Goal: Task Accomplishment & Management: Use online tool/utility

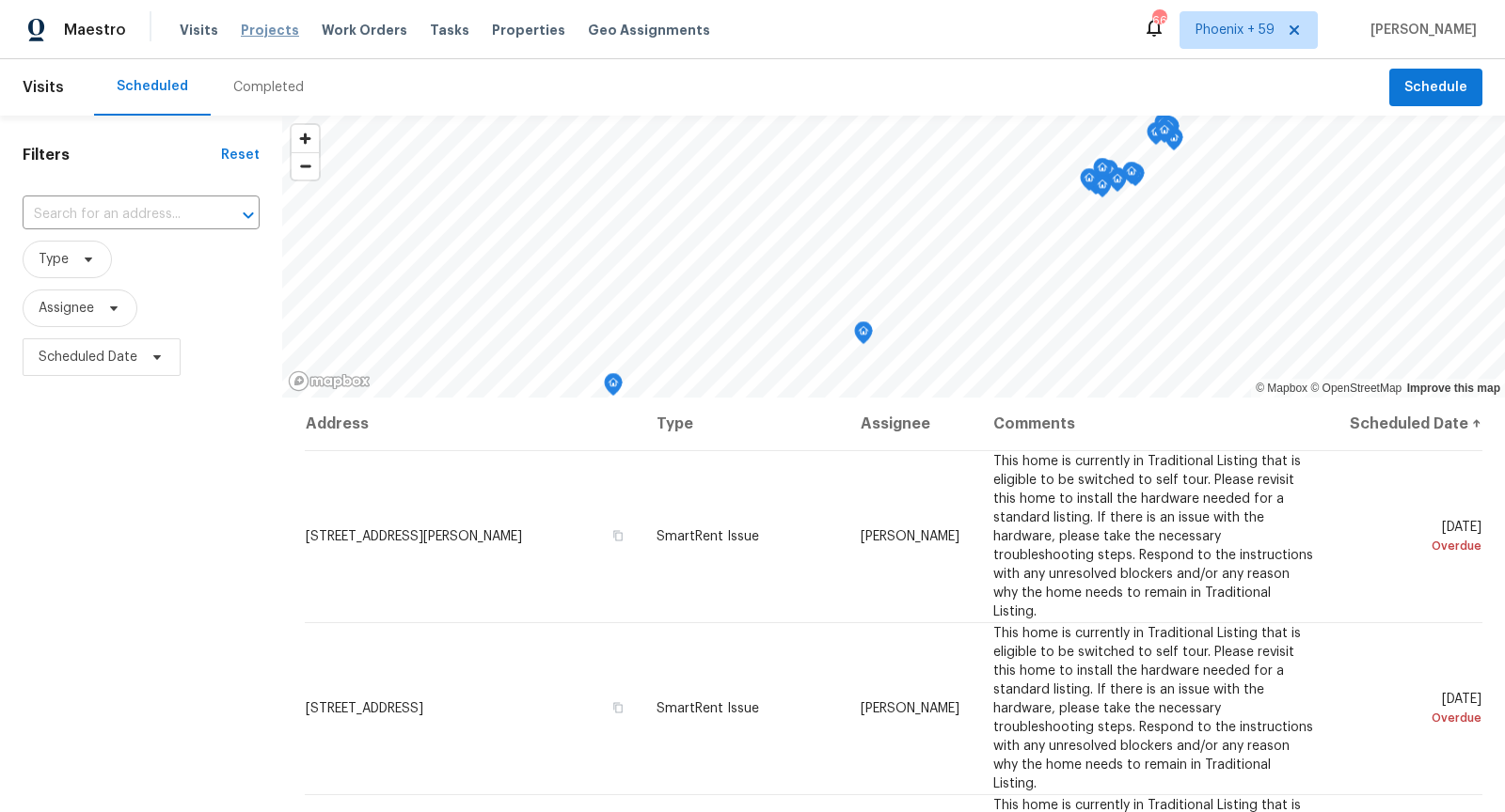
click at [268, 34] on span "Projects" at bounding box center [270, 29] width 58 height 18
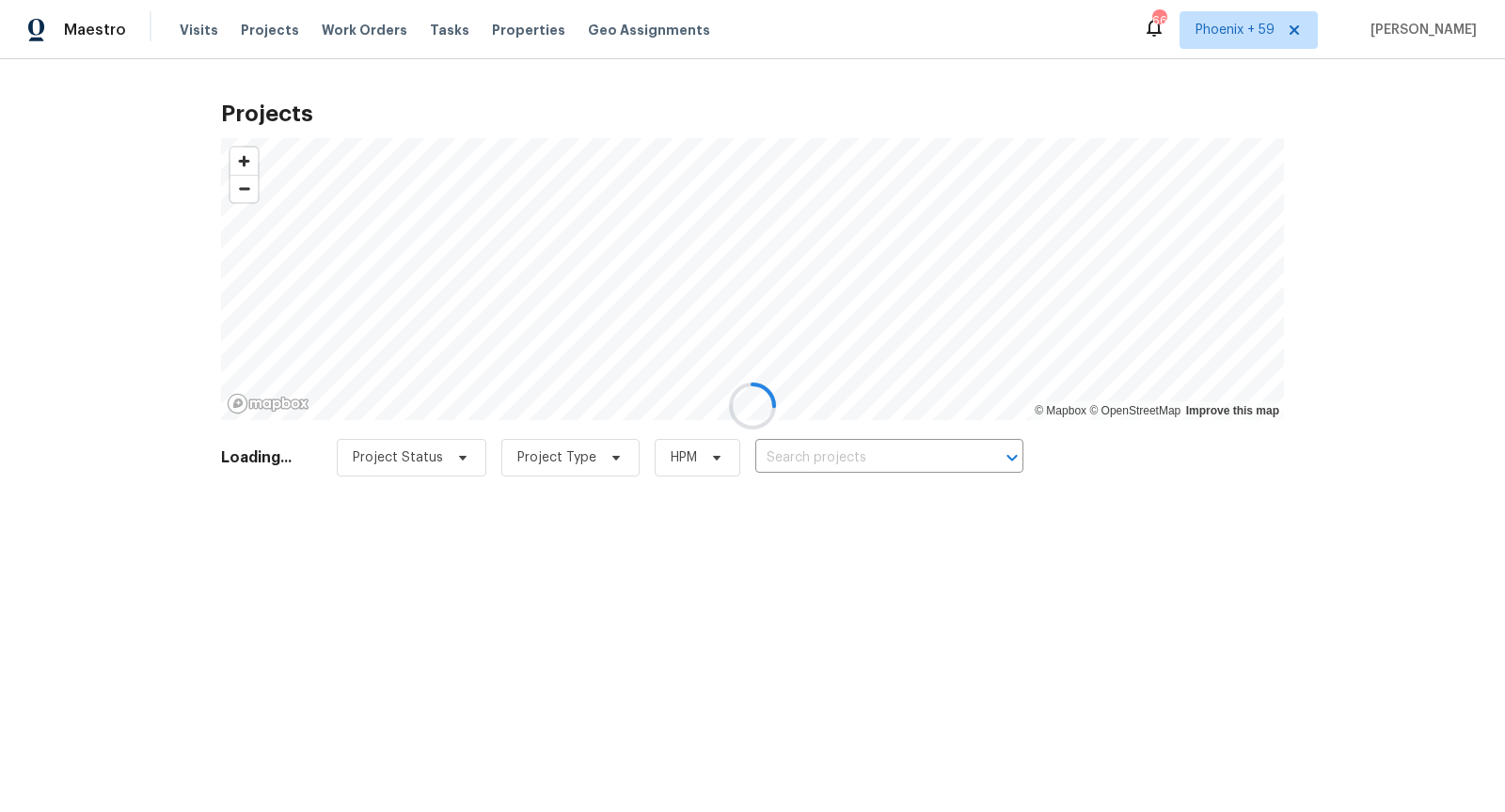
click at [940, 471] on div at bounding box center [752, 406] width 1505 height 812
click at [934, 463] on div at bounding box center [752, 406] width 1505 height 812
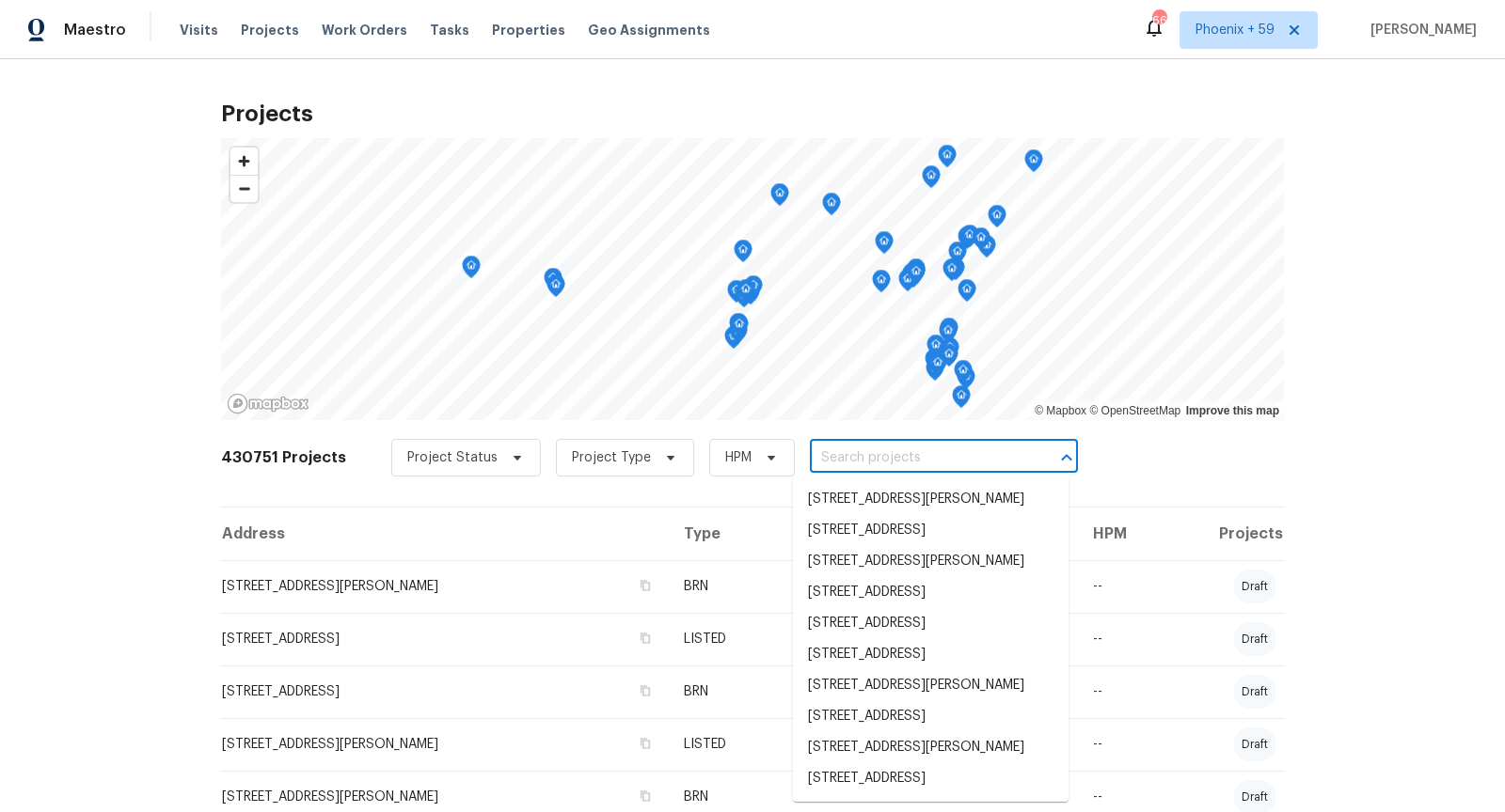
click at [934, 463] on input "text" at bounding box center [917, 458] width 215 height 29
type input "5533"
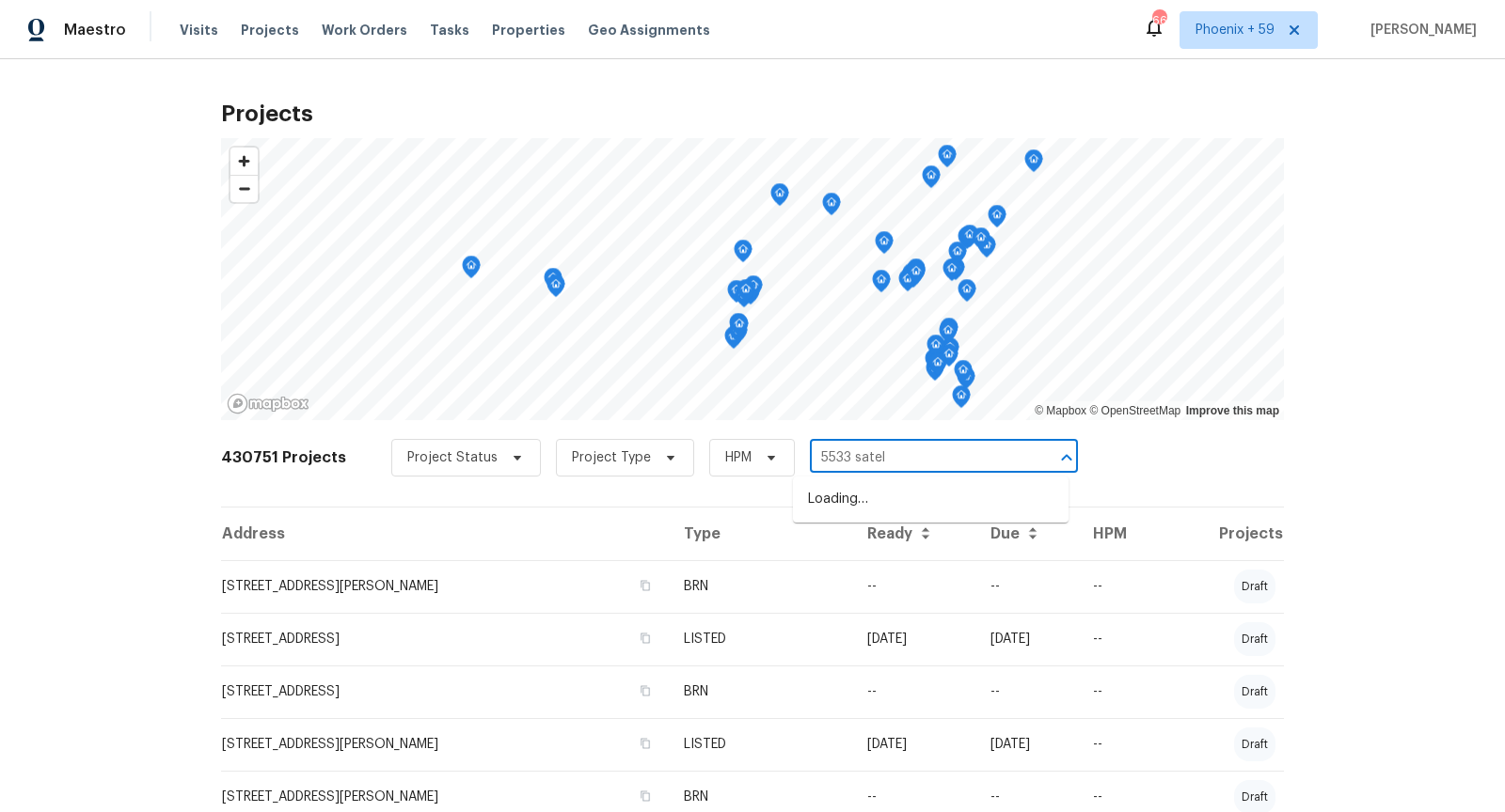
type input "5533 satel"
click at [906, 512] on li "[STREET_ADDRESS]" at bounding box center [930, 500] width 275 height 31
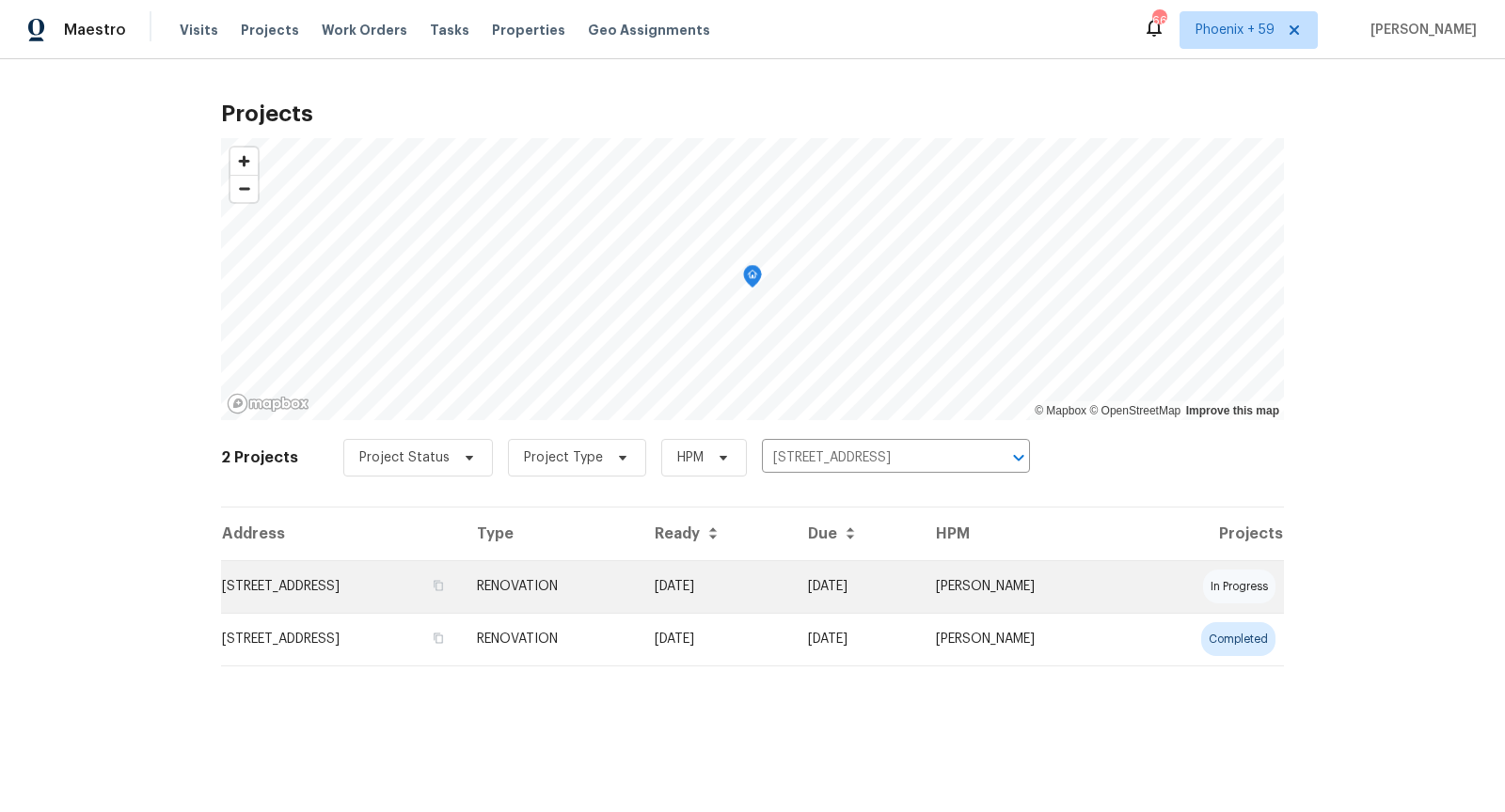
click at [309, 586] on td "[STREET_ADDRESS]" at bounding box center [341, 586] width 241 height 53
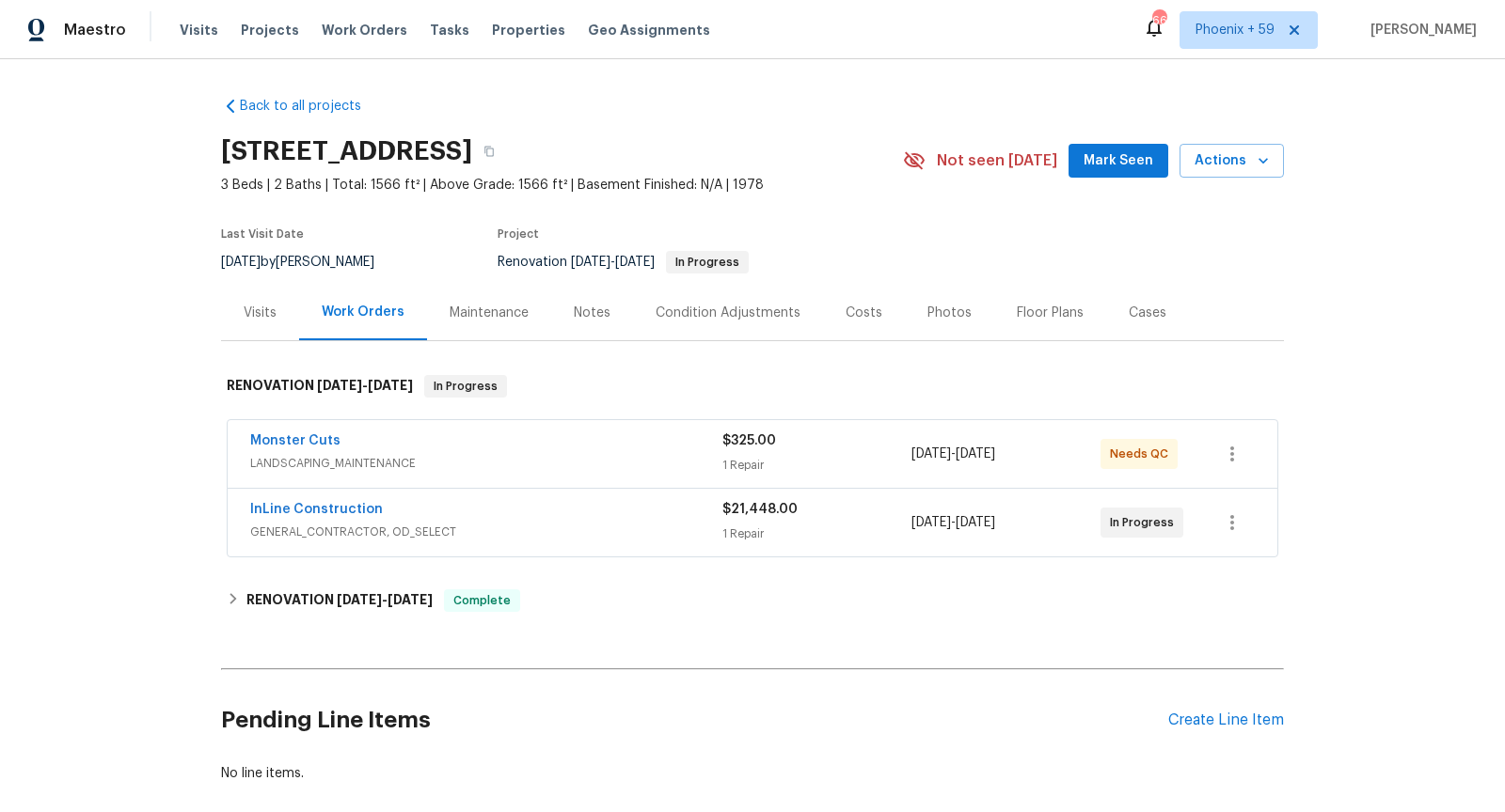
click at [618, 466] on span "LANDSCAPING_MAINTENANCE" at bounding box center [485, 463] width 472 height 18
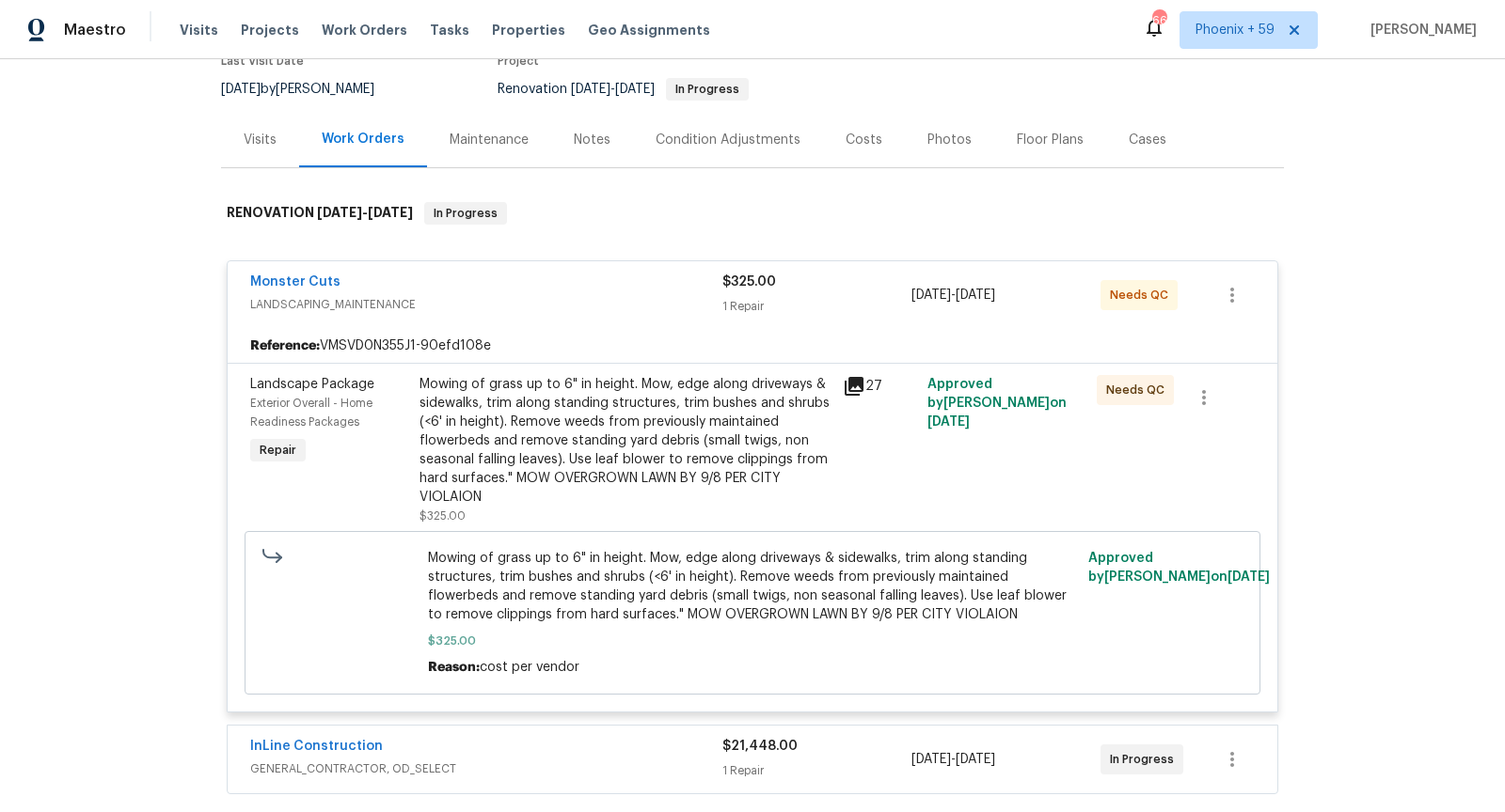
scroll to position [176, 0]
click at [858, 379] on icon at bounding box center [853, 383] width 18 height 18
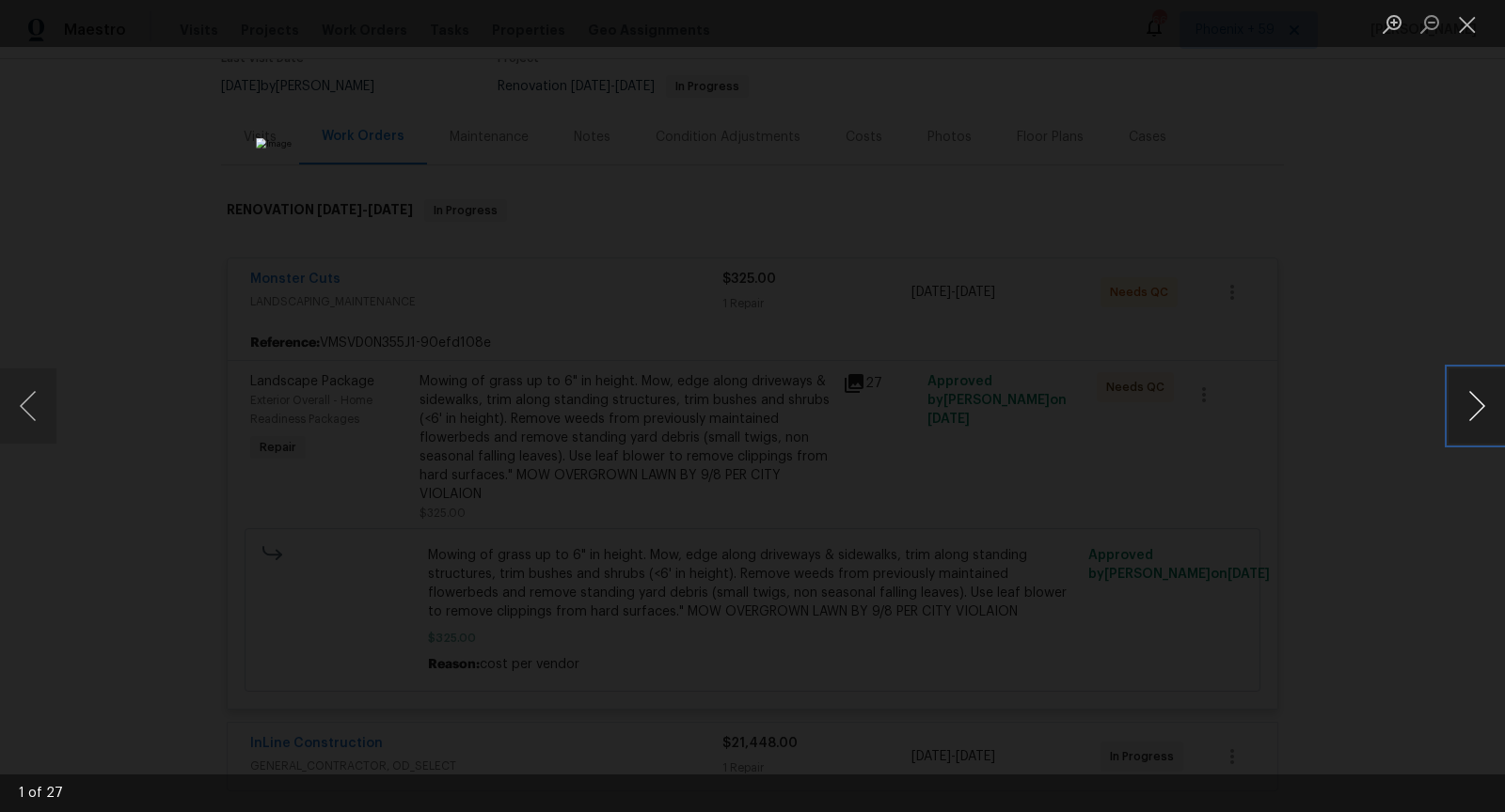
click at [1484, 414] on button "Next image" at bounding box center [1477, 406] width 56 height 75
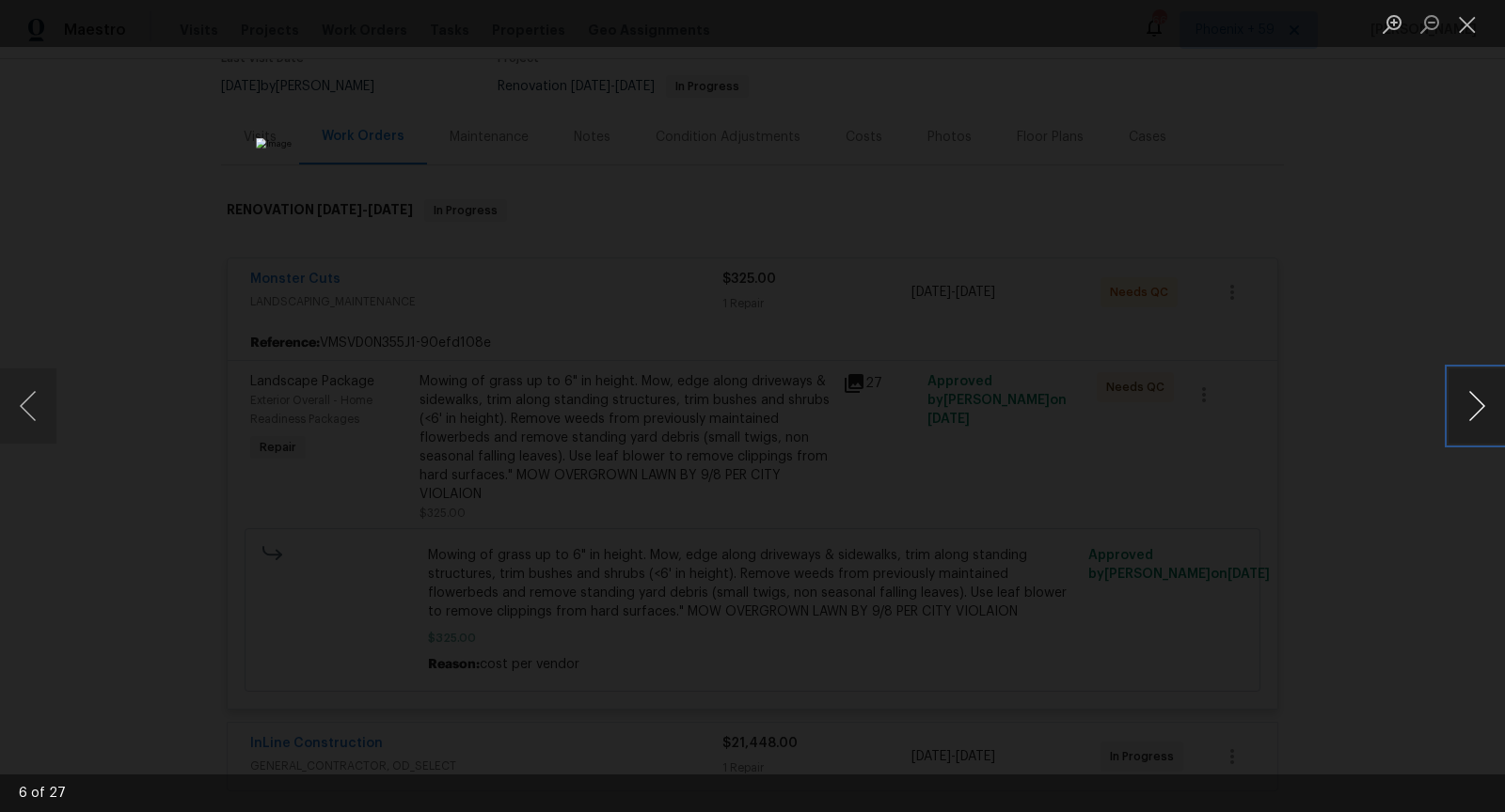
click at [1484, 414] on button "Next image" at bounding box center [1477, 406] width 56 height 75
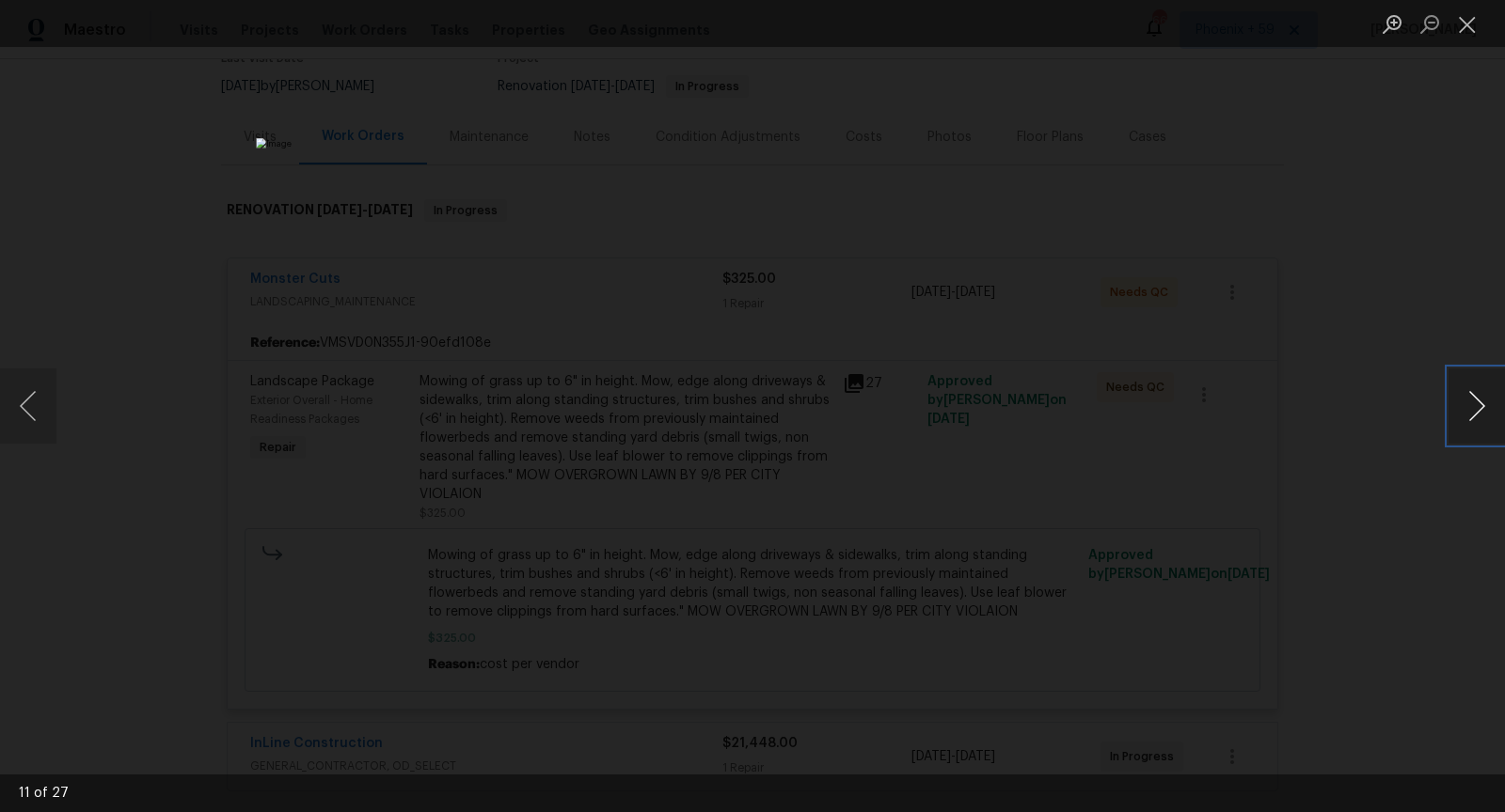
click at [1484, 414] on button "Next image" at bounding box center [1477, 406] width 56 height 75
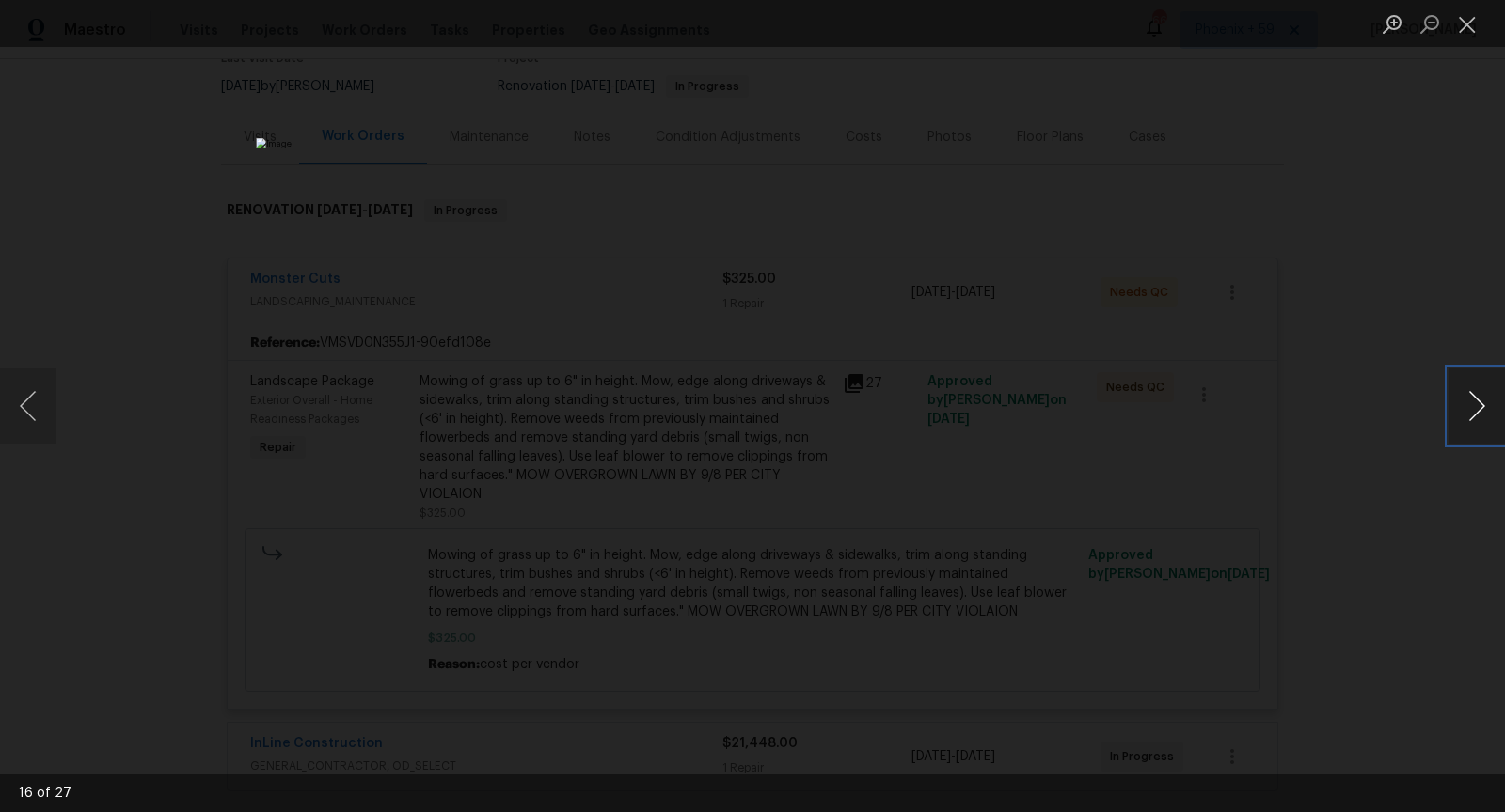
click at [1484, 414] on button "Next image" at bounding box center [1477, 406] width 56 height 75
click at [32, 388] on button "Previous image" at bounding box center [28, 406] width 56 height 75
click at [42, 383] on button "Previous image" at bounding box center [28, 406] width 56 height 75
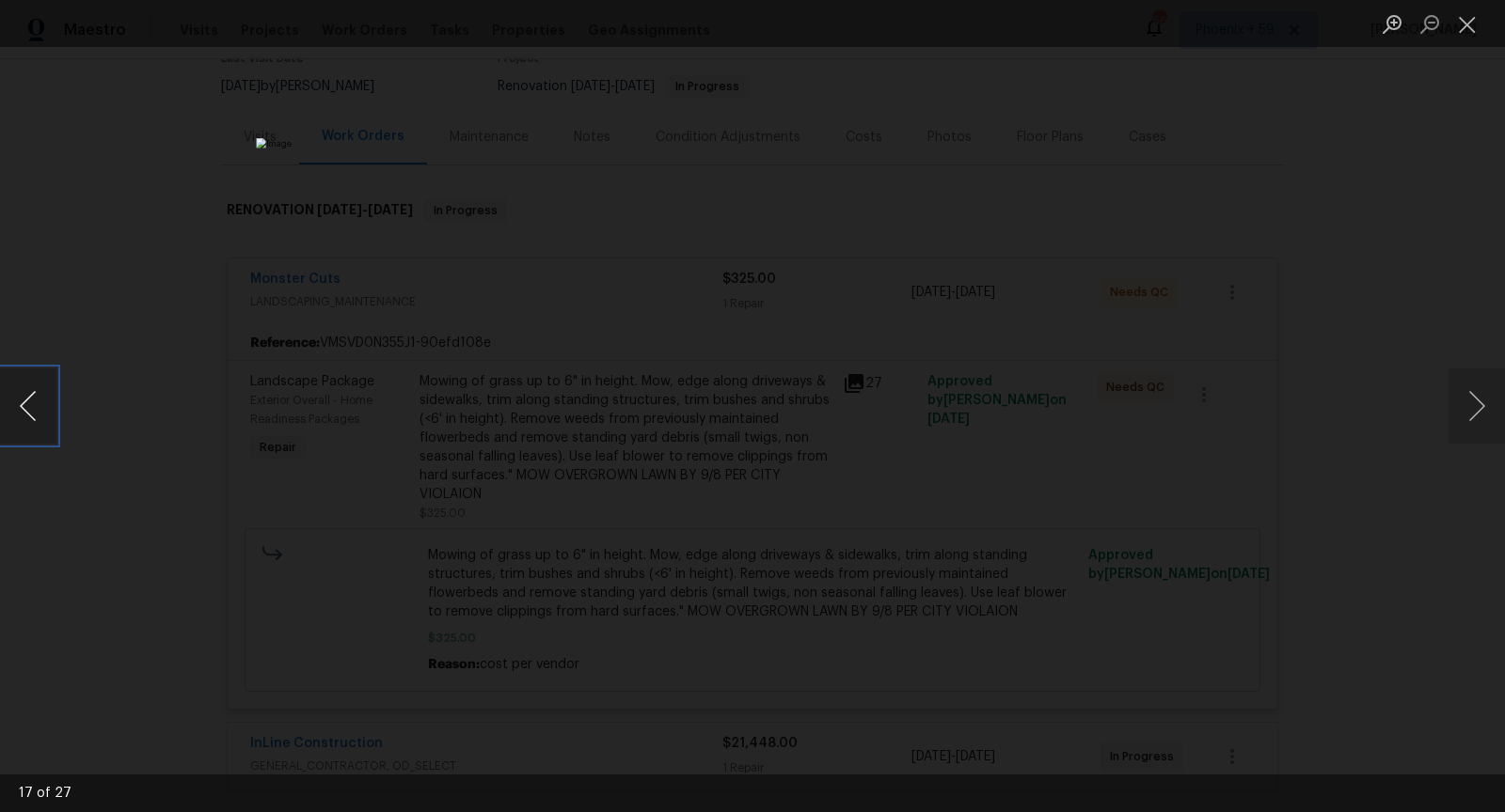
click at [35, 407] on button "Previous image" at bounding box center [28, 406] width 56 height 75
